Goal: Communication & Community: Answer question/provide support

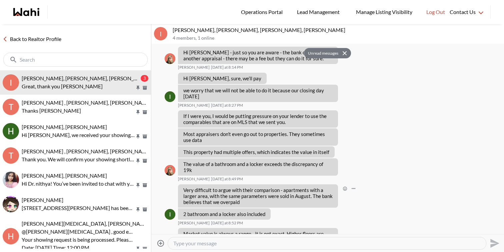
scroll to position [1769, 0]
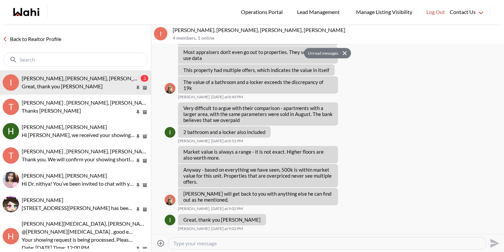
click at [229, 247] on div at bounding box center [327, 243] width 318 height 12
click at [226, 244] on textarea "Type your message" at bounding box center [326, 243] width 307 height 7
paste textarea "I want to take a moment to emphasize how important it is that we close on the p…"
click at [336, 242] on textarea "Hi Irina, I have tried to reach out to the agent again but haven't had much luc…" at bounding box center [326, 243] width 307 height 7
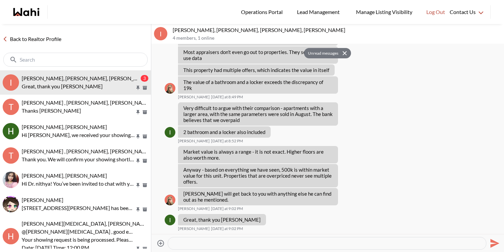
scroll to position [27, 0]
click at [438, 243] on textarea "Hi Irina, I have tried to reach out to the agent again but haven't had much luc…" at bounding box center [326, 243] width 307 height 7
click at [238, 242] on textarea "Hi Irina, I have tried to reach out to the agent again but haven't had much luc…" at bounding box center [326, 243] width 307 height 7
click at [368, 241] on textarea "Hi Irina, I have tried to reach out to the agent again but haven't had much luc…" at bounding box center [326, 243] width 307 height 7
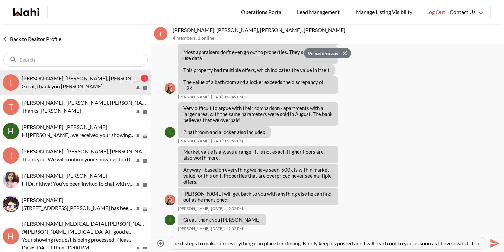
scroll to position [46, 0]
paste textarea "I tried reaching out to the agent again but haven’t had much luck so far. Just …"
click at [349, 243] on textarea "Hi Irina & Kseniya, I tried reaching out to the agent again but haven’t had muc…" at bounding box center [326, 243] width 307 height 7
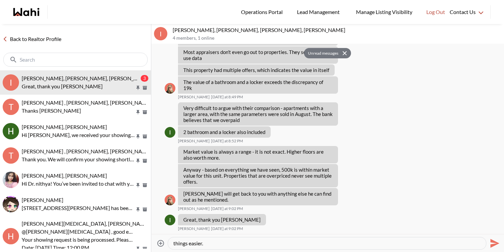
type textarea "Hi Irina & Kseniya, I tried reaching out to the agent again but haven’t had muc…"
click at [492, 242] on icon "Send" at bounding box center [494, 243] width 9 height 9
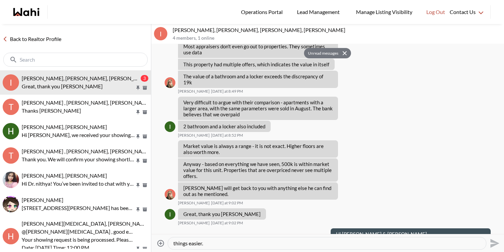
scroll to position [0, 0]
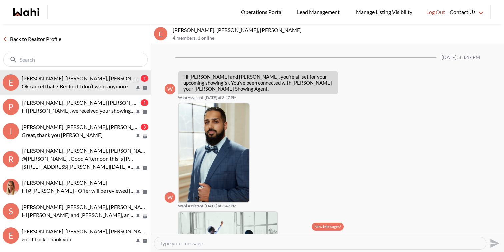
scroll to position [701, 0]
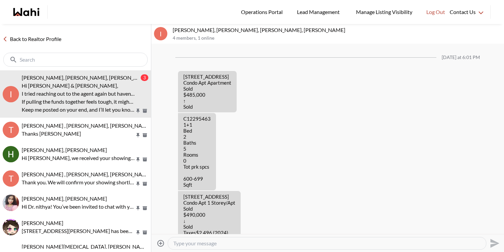
scroll to position [854, 0]
